Goal: Task Accomplishment & Management: Manage account settings

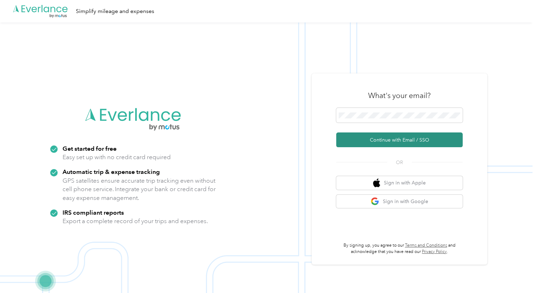
click at [387, 139] on button "Continue with Email / SSO" at bounding box center [399, 139] width 126 height 15
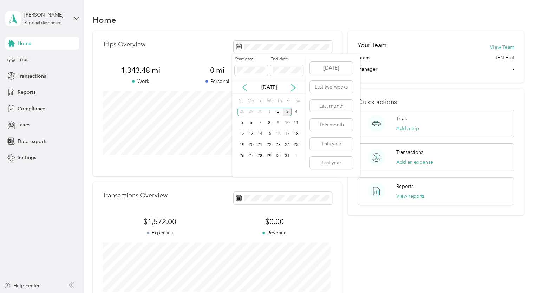
click at [245, 87] on icon at bounding box center [244, 87] width 7 height 7
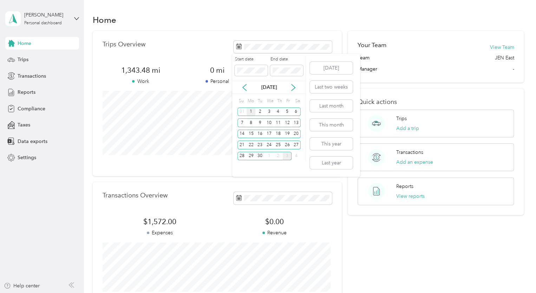
click at [252, 109] on div "1" at bounding box center [250, 111] width 9 height 9
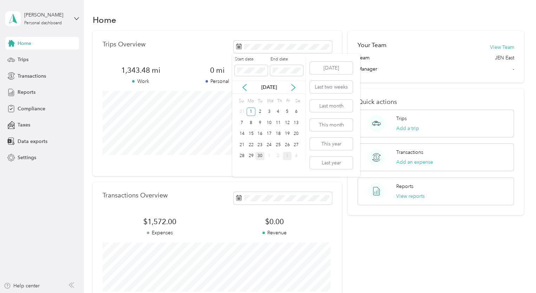
click at [260, 156] on div "30" at bounding box center [259, 156] width 9 height 9
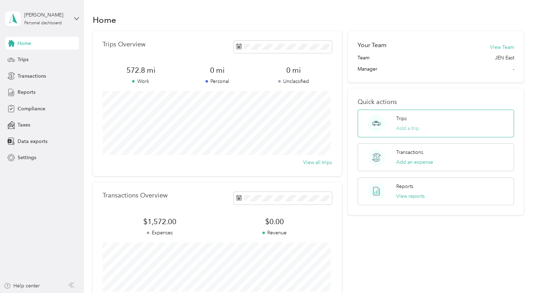
click at [408, 126] on button "Add a trip" at bounding box center [407, 128] width 23 height 7
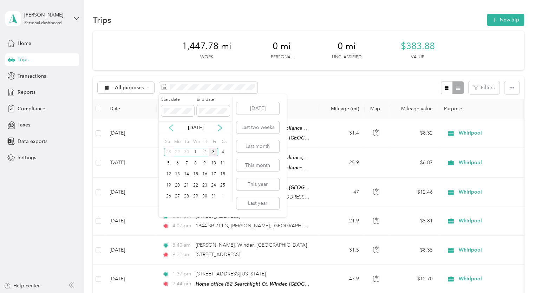
click at [169, 124] on icon at bounding box center [170, 127] width 7 height 7
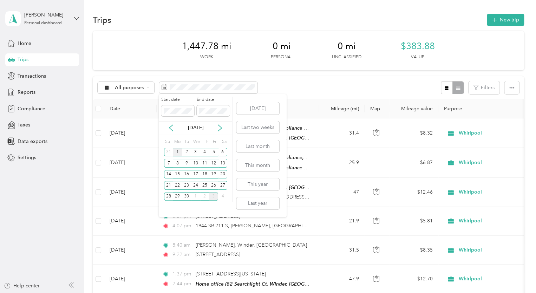
click at [179, 150] on div "1" at bounding box center [177, 152] width 9 height 9
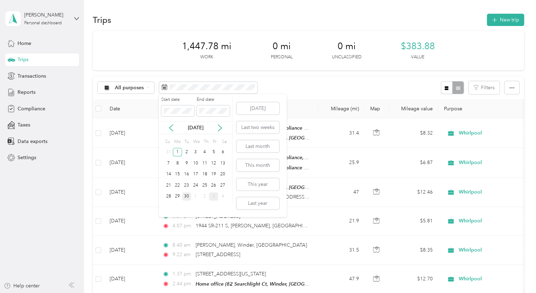
click at [189, 198] on div "30" at bounding box center [186, 196] width 9 height 9
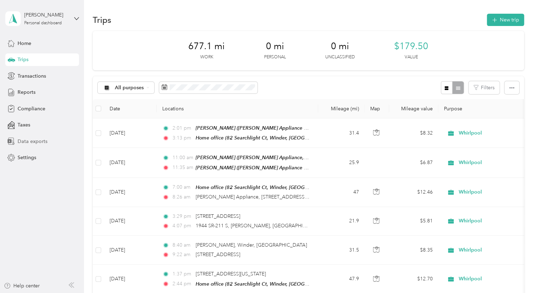
click at [36, 143] on span "Data exports" at bounding box center [33, 141] width 30 height 7
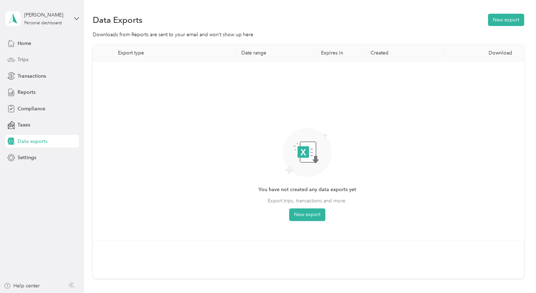
click at [26, 61] on span "Trips" at bounding box center [23, 59] width 11 height 7
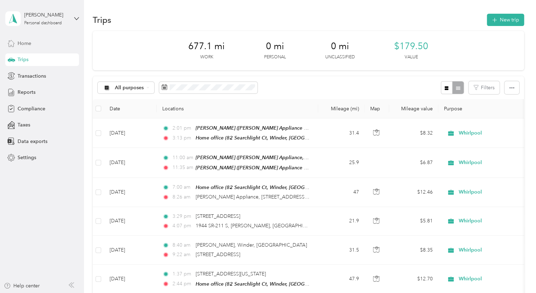
click at [35, 38] on div "Home" at bounding box center [42, 43] width 74 height 13
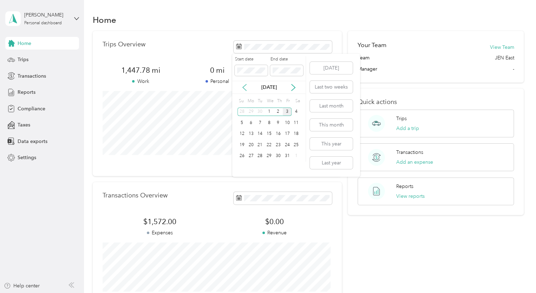
click at [244, 88] on icon at bounding box center [245, 87] width 4 height 6
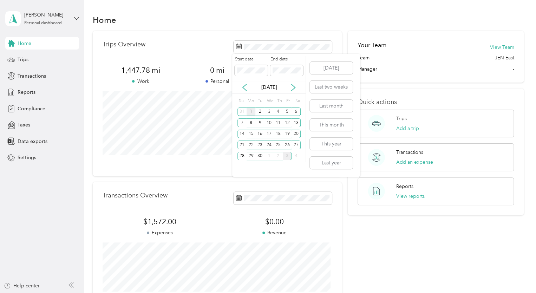
click at [250, 110] on div "1" at bounding box center [250, 111] width 9 height 9
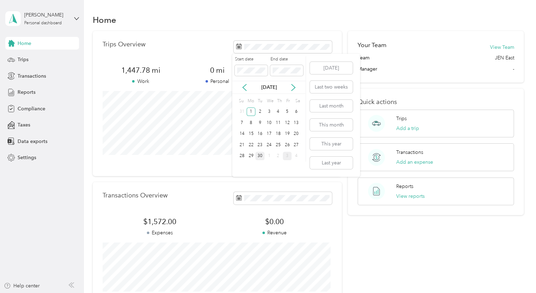
click at [260, 158] on div "30" at bounding box center [259, 156] width 9 height 9
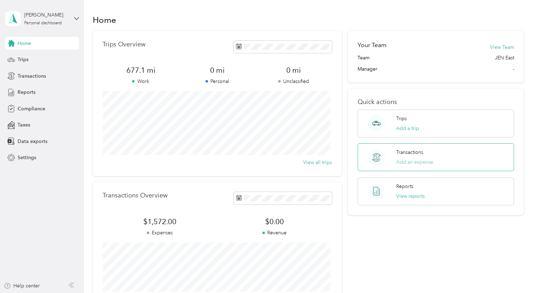
click at [407, 161] on button "Add an expense" at bounding box center [414, 161] width 37 height 7
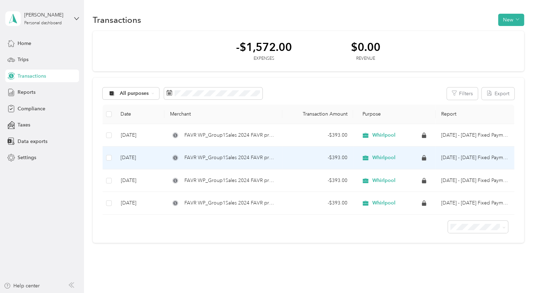
click at [105, 158] on td at bounding box center [109, 157] width 13 height 23
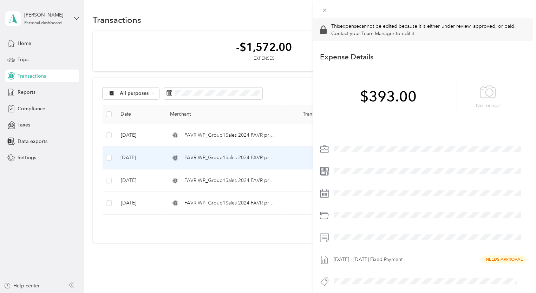
click at [109, 159] on div "This expense cannot be edited because it is either under review, approved, or p…" at bounding box center [268, 146] width 536 height 293
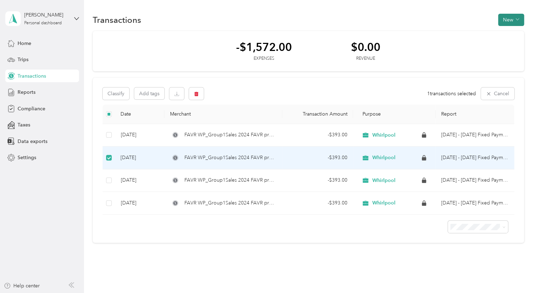
click at [509, 19] on button "New" at bounding box center [511, 20] width 26 height 12
click at [510, 34] on span "Expense" at bounding box center [506, 32] width 19 height 7
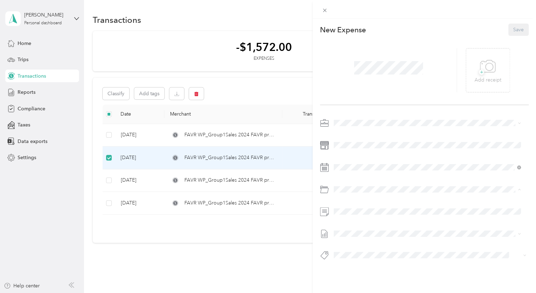
click at [397, 236] on span at bounding box center [429, 233] width 197 height 11
click at [274, 257] on div "This expense cannot be edited because it is either under review, approved, or p…" at bounding box center [268, 146] width 536 height 293
